Goal: Information Seeking & Learning: Find contact information

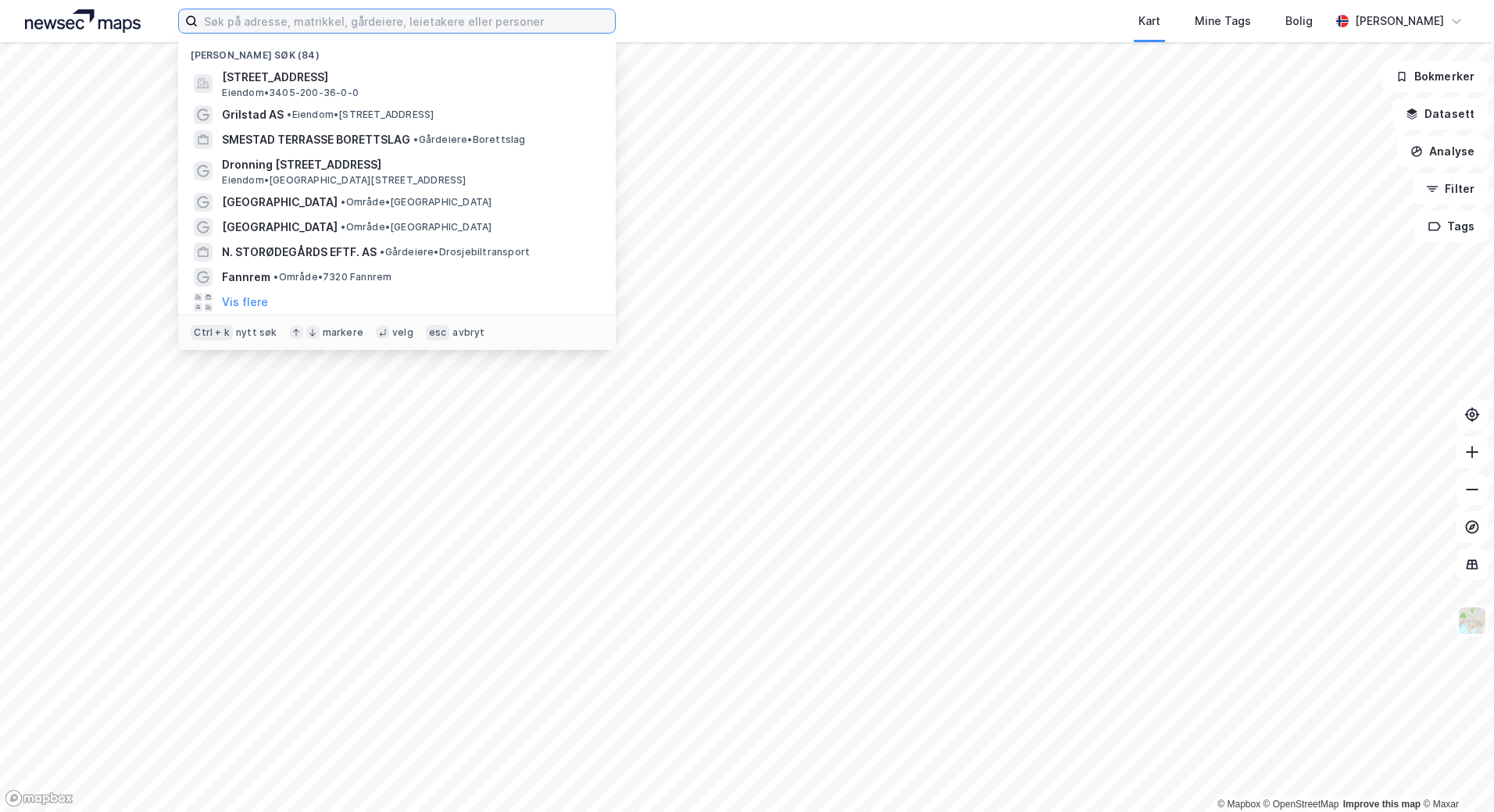
click at [268, 17] on input at bounding box center [406, 21] width 417 height 24
type input "[GEOGRAPHIC_DATA]"
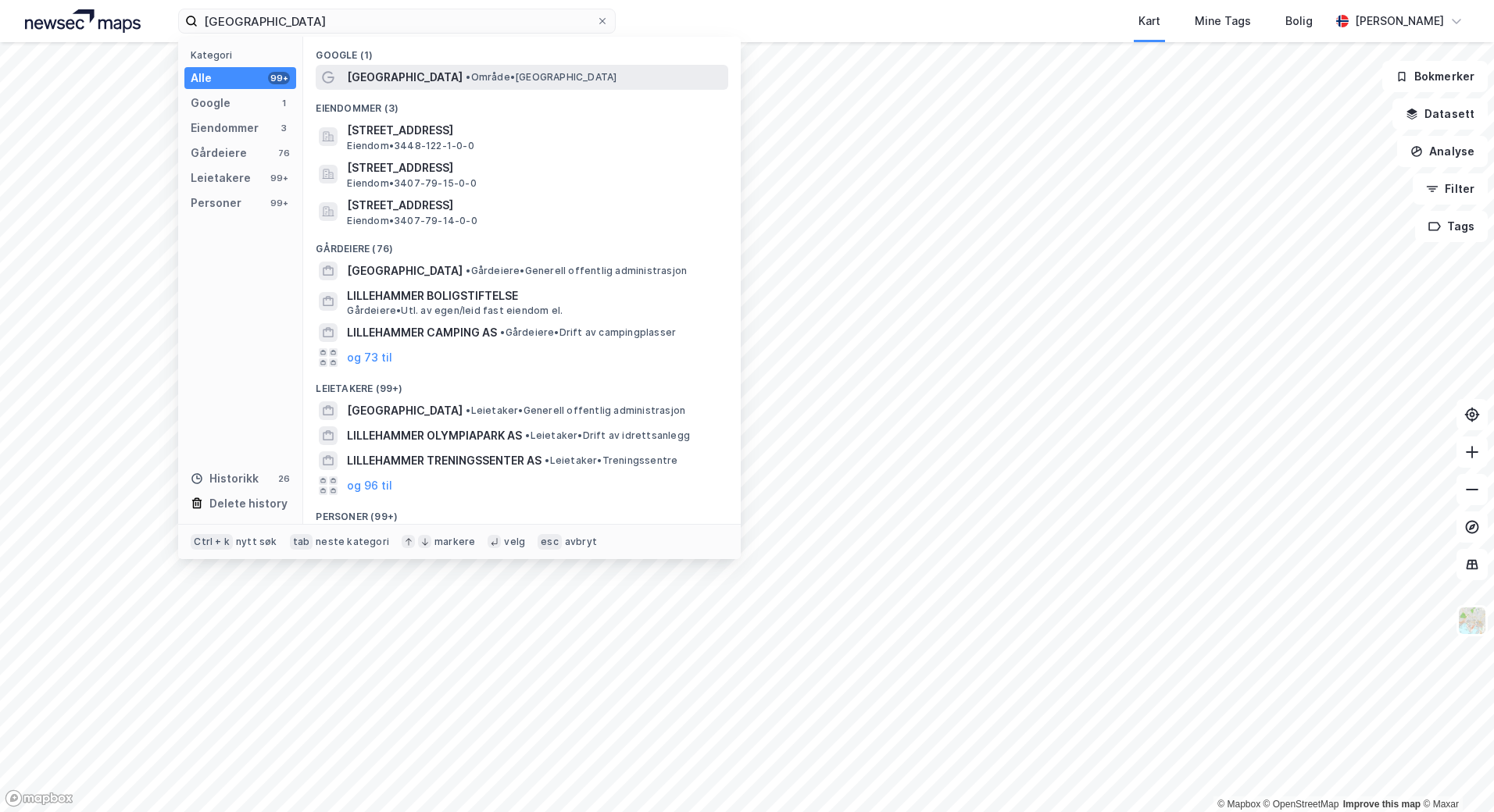
click at [405, 75] on span "[GEOGRAPHIC_DATA]" at bounding box center [404, 77] width 115 height 19
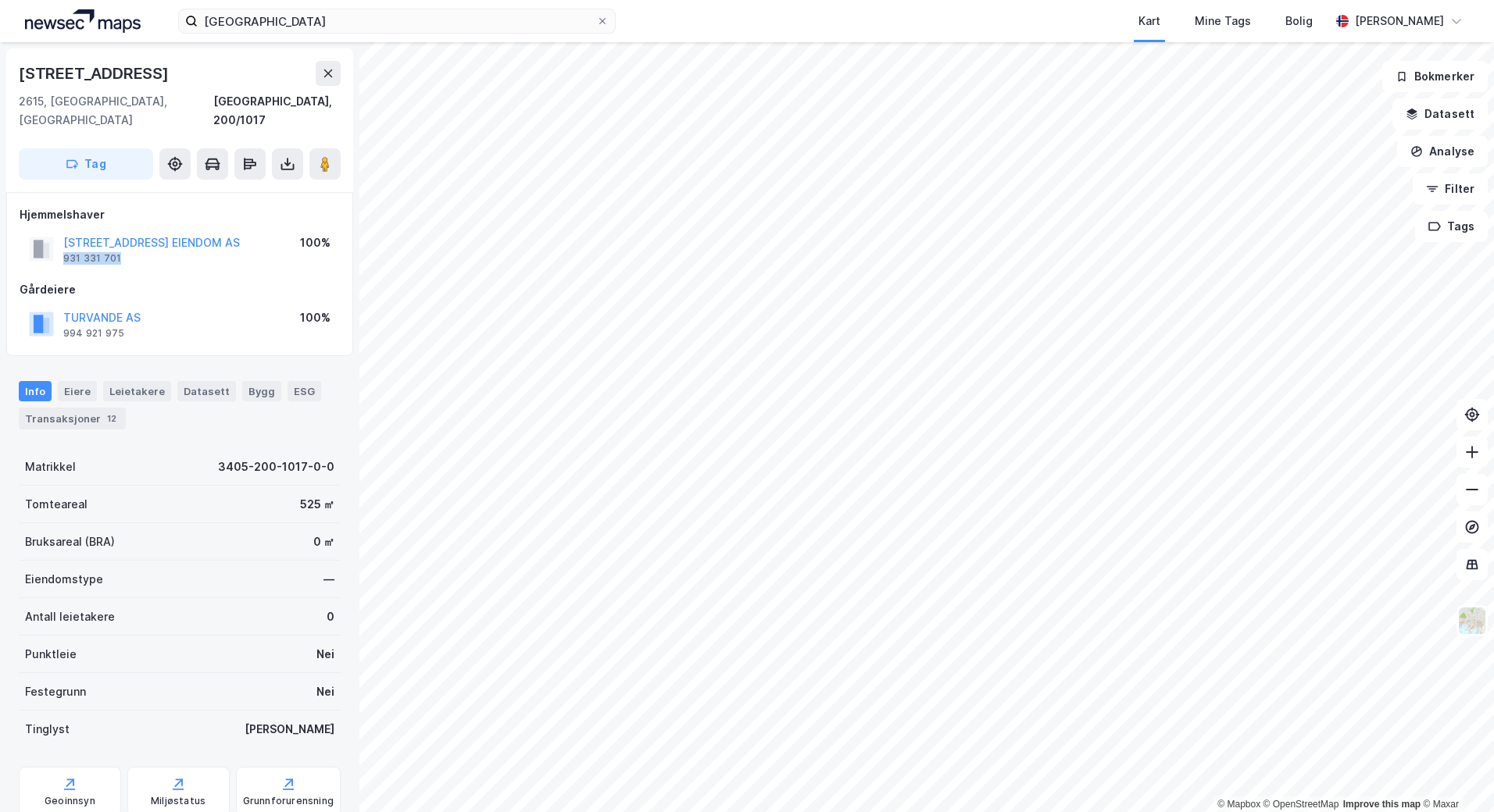
drag, startPoint x: 128, startPoint y: 244, endPoint x: 61, endPoint y: 245, distance: 67.0
click at [61, 245] on div "STORGATA 107 EIENDOM AS 931 331 701" at bounding box center [134, 248] width 211 height 31
copy div "931 331 701"
drag, startPoint x: 160, startPoint y: 301, endPoint x: 65, endPoint y: 303, distance: 95.0
click at [65, 305] on div "TURVANDE AS 994 921 975 100%" at bounding box center [179, 324] width 320 height 38
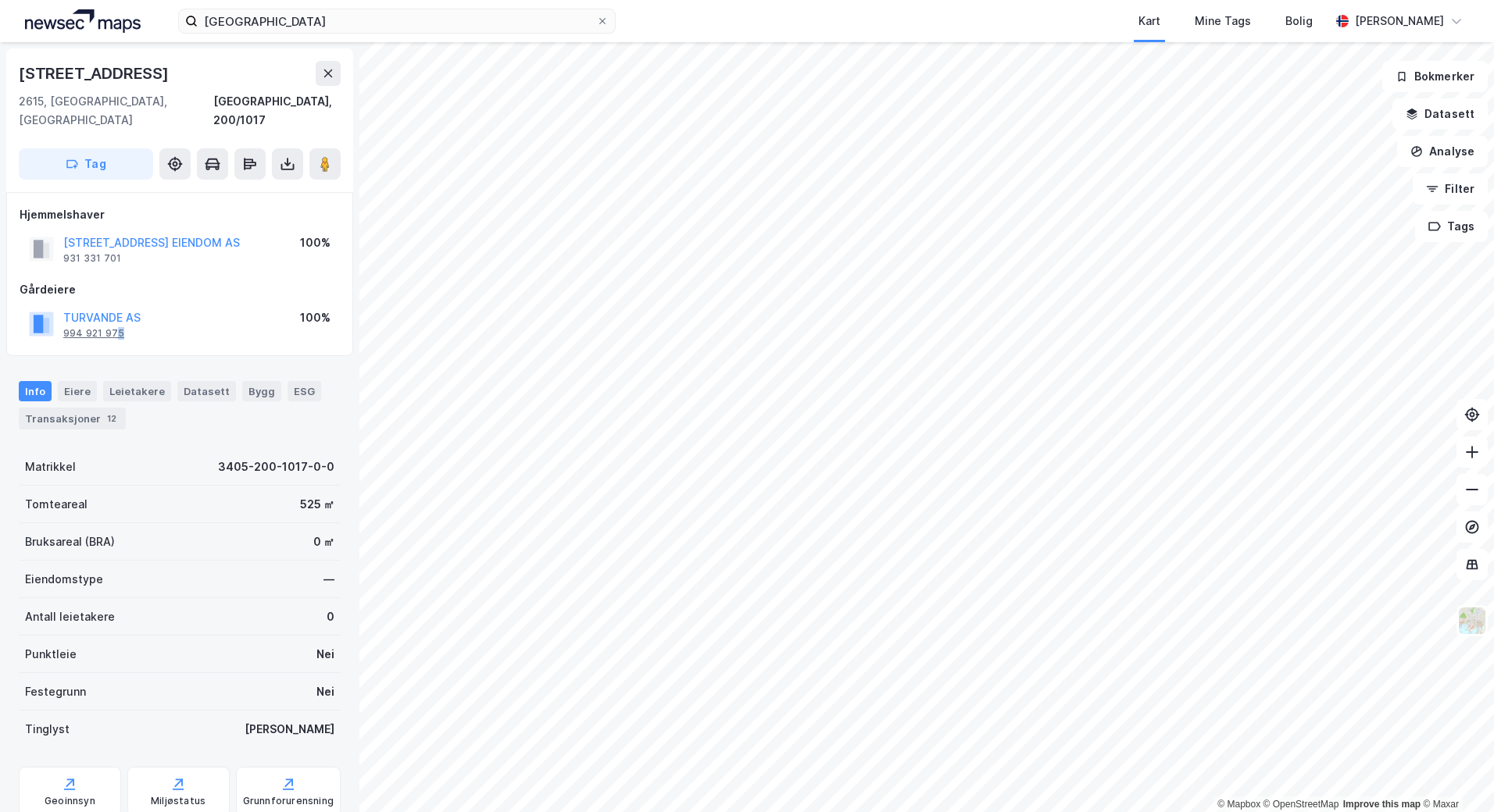
drag, startPoint x: 65, startPoint y: 303, endPoint x: 113, endPoint y: 317, distance: 50.0
click at [113, 317] on div "TURVANDE AS 994 921 975 100%" at bounding box center [179, 324] width 320 height 38
drag, startPoint x: 113, startPoint y: 317, endPoint x: 63, endPoint y: 301, distance: 52.5
click at [63, 305] on div "TURVANDE AS 994 921 975 100%" at bounding box center [179, 324] width 320 height 38
copy button "TURVANDE AS"
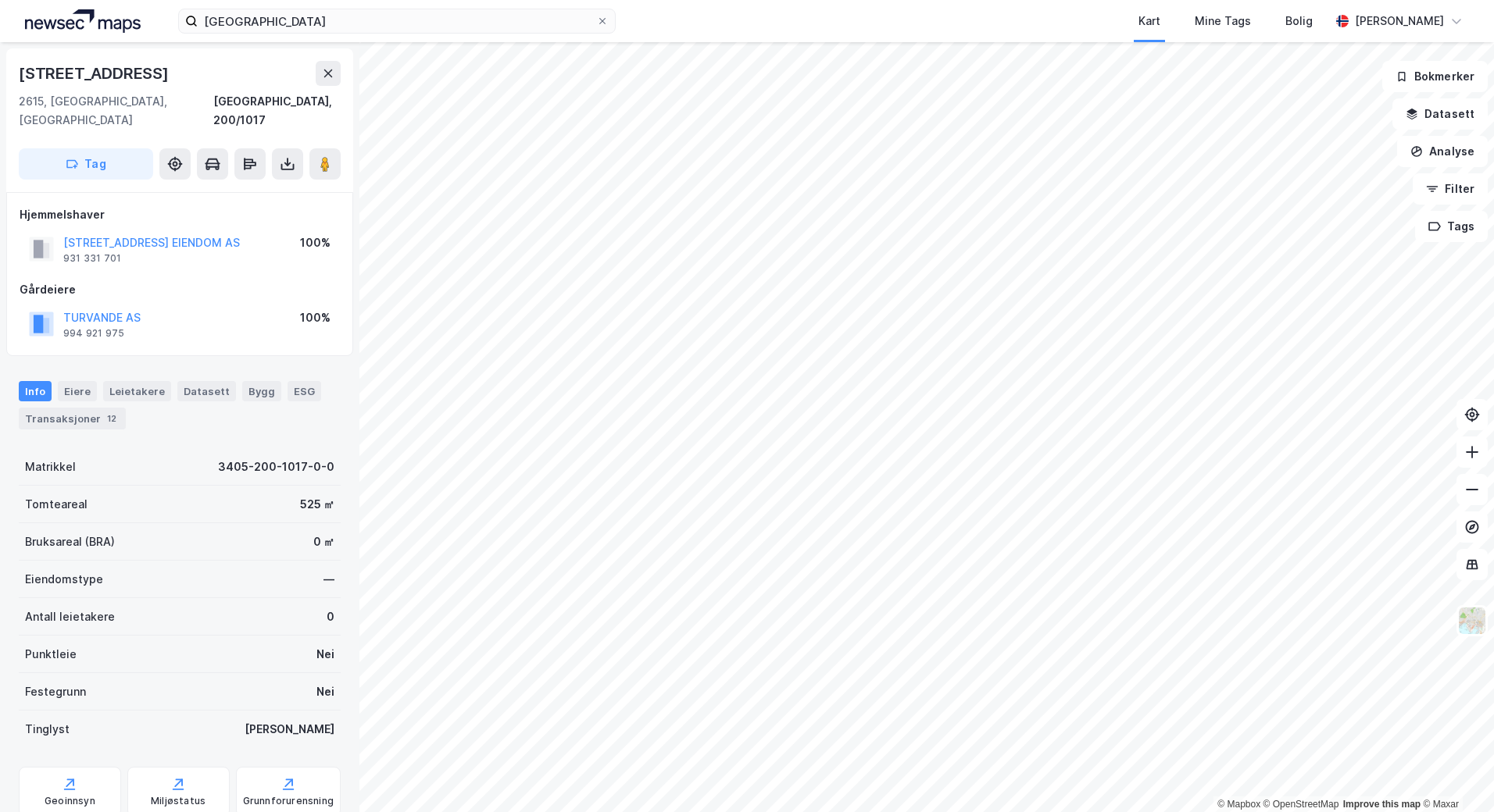
click at [233, 280] on div "Gårdeiere" at bounding box center [179, 290] width 320 height 19
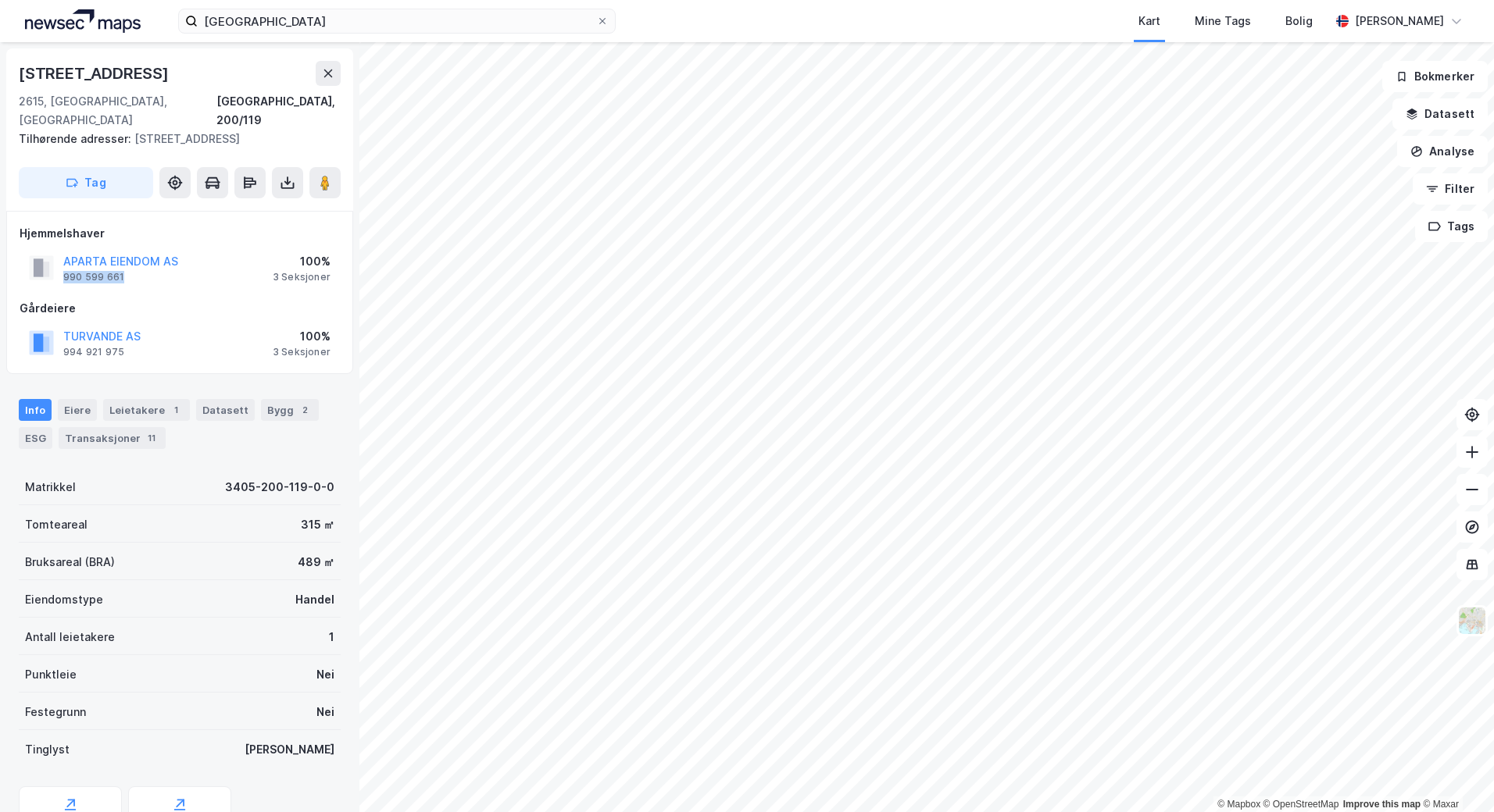
drag, startPoint x: 126, startPoint y: 258, endPoint x: 61, endPoint y: 262, distance: 65.1
click at [61, 262] on div "APARTA EIENDOM AS 990 599 661" at bounding box center [104, 267] width 149 height 31
copy div "990 599 661"
